Goal: Task Accomplishment & Management: Manage account settings

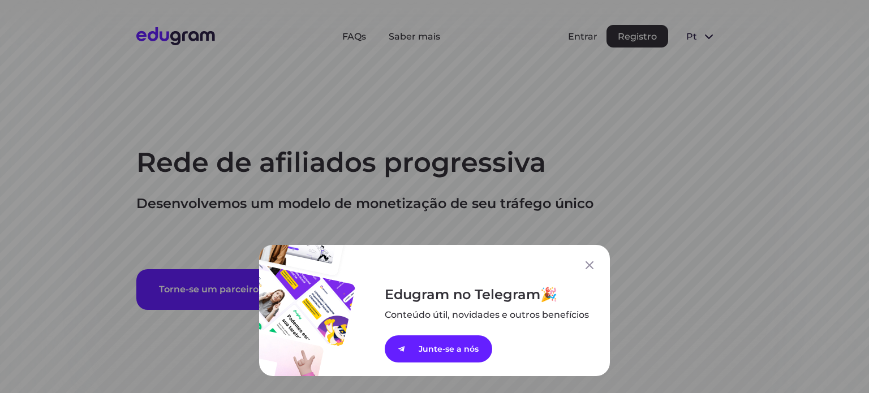
click at [593, 36] on div "Edugram no Telegram Conteúdo útil, novidades e outros ﻿benefícios Junte-se a nós" at bounding box center [434, 196] width 869 height 393
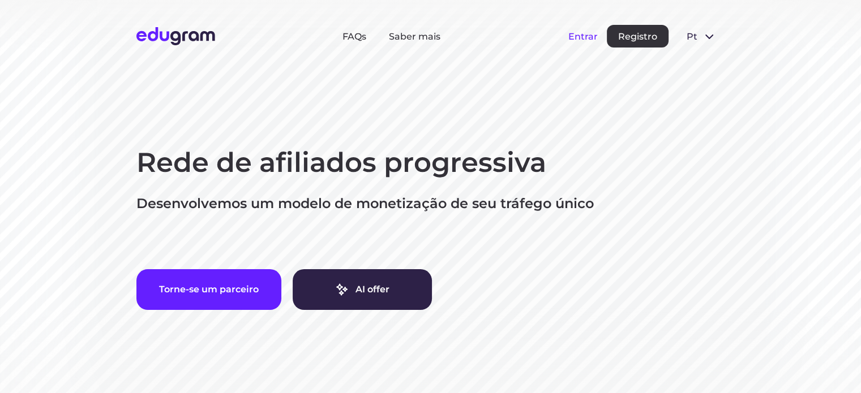
click at [587, 39] on button "Entrar" at bounding box center [582, 36] width 29 height 11
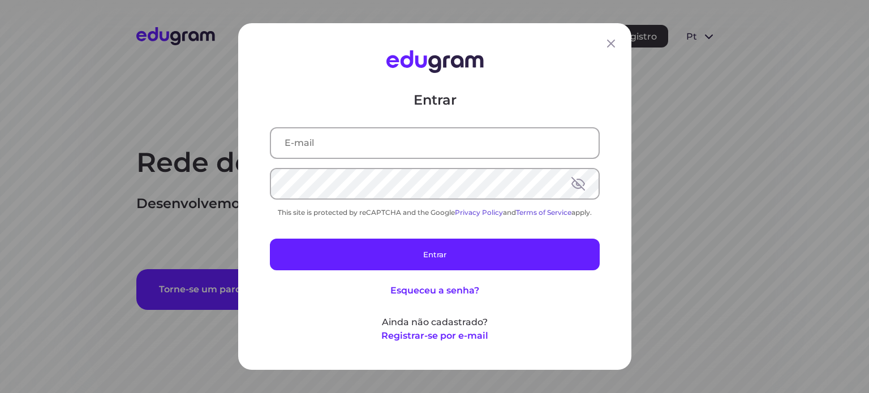
type input "andre.a.gazola@gmail.com"
click at [420, 271] on div "Entrar andre.a.gazola@gmail.com This site is protected by reCAPTCHA and the Goo…" at bounding box center [435, 217] width 330 height 252
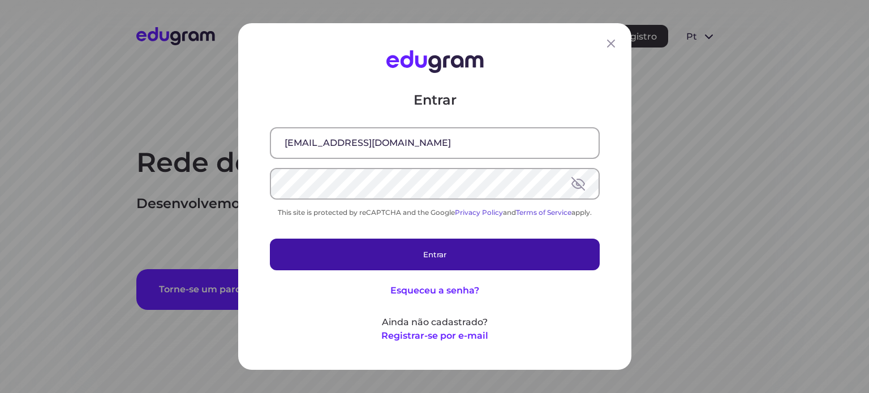
click at [423, 252] on button "Entrar" at bounding box center [435, 255] width 330 height 32
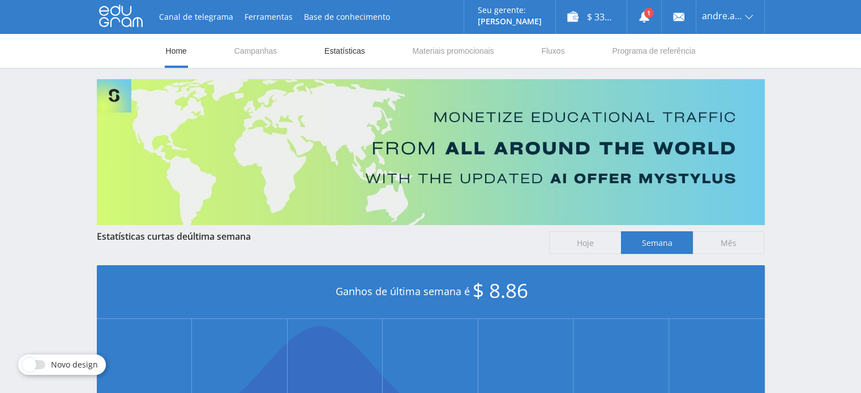
click at [340, 49] on link "Estatísticas" at bounding box center [344, 51] width 43 height 34
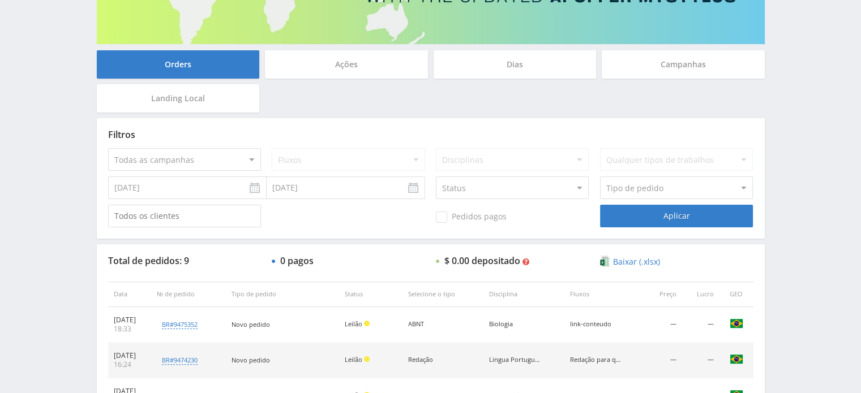
scroll to position [157, 0]
